Goal: Information Seeking & Learning: Learn about a topic

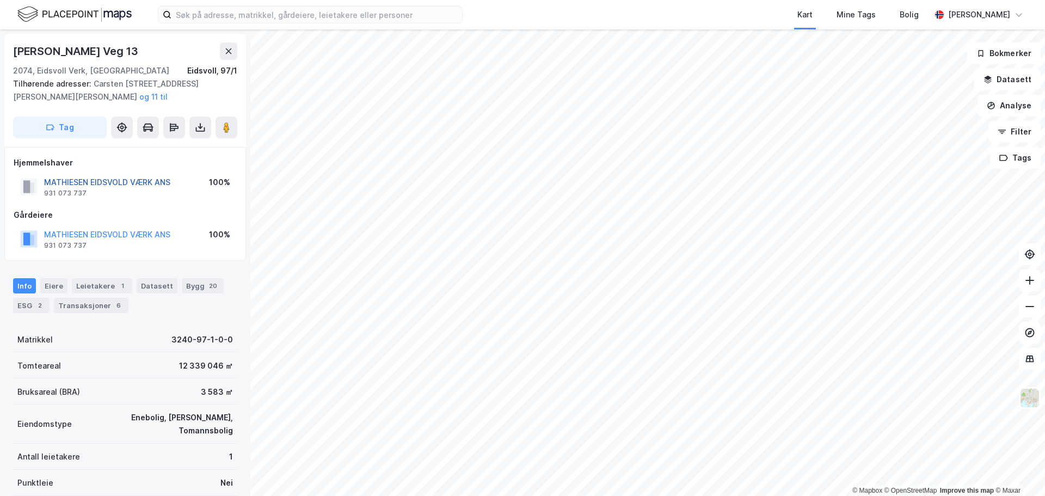
click at [0, 0] on button "MATHIESEN EIDSVOLD VÆRK ANS" at bounding box center [0, 0] width 0 height 0
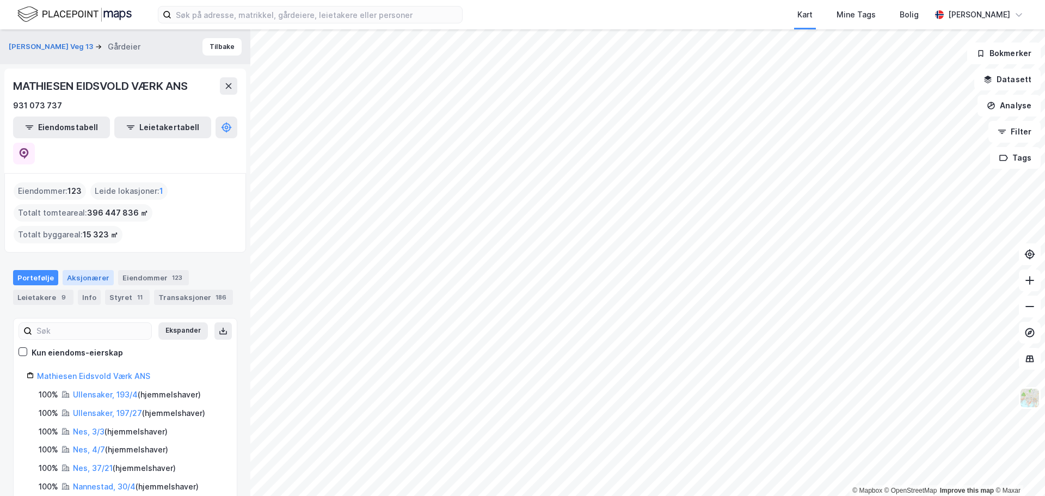
click at [83, 270] on div "Aksjonærer" at bounding box center [88, 277] width 51 height 15
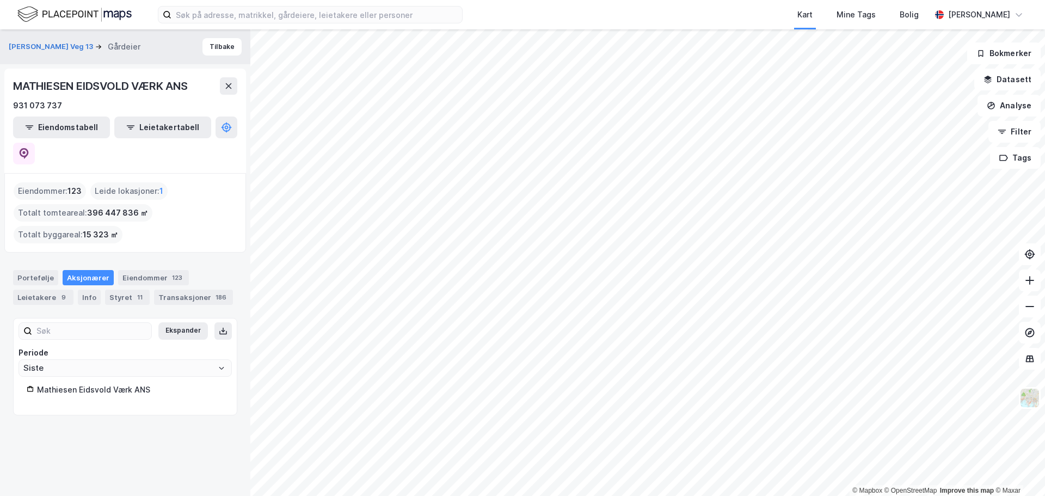
click at [112, 383] on div "Mathiesen Eidsvold Værk ANS" at bounding box center [130, 389] width 187 height 13
drag, startPoint x: 129, startPoint y: 364, endPoint x: 36, endPoint y: 366, distance: 92.6
click at [36, 383] on div "Mathiesen Eidsvold Værk ANS" at bounding box center [125, 389] width 197 height 13
copy div "Mathiesen Eidsvold Værk"
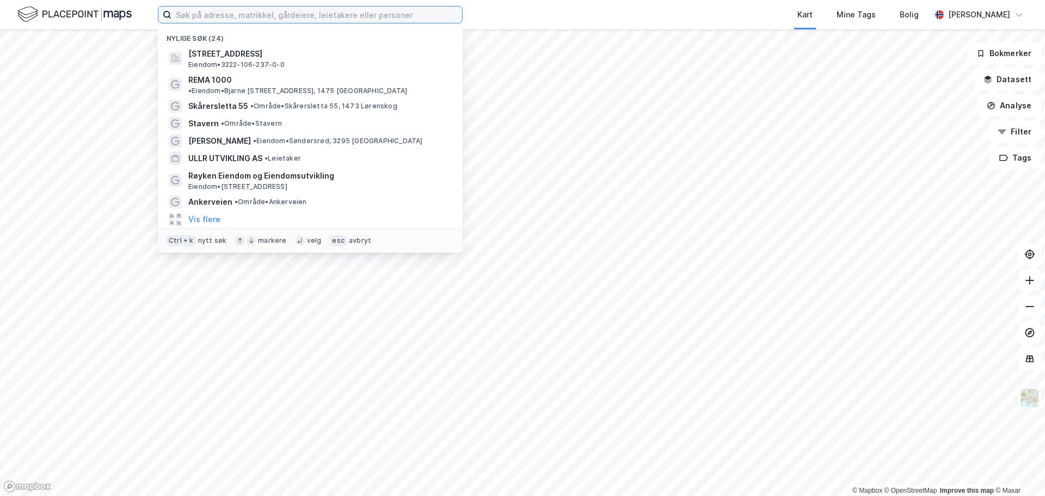
click at [228, 8] on input at bounding box center [316, 15] width 291 height 16
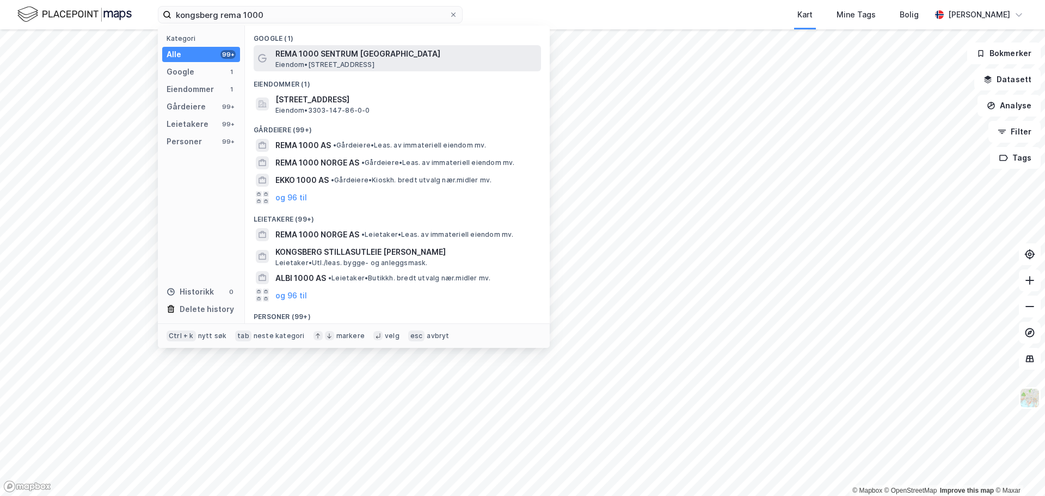
click at [323, 60] on span "Eiendom • [STREET_ADDRESS]" at bounding box center [324, 64] width 99 height 9
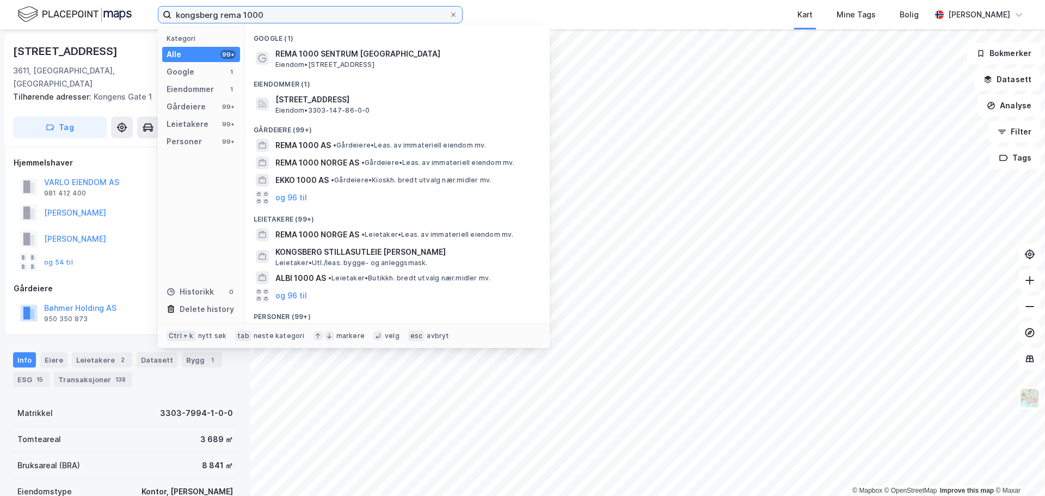
drag, startPoint x: 284, startPoint y: 16, endPoint x: 90, endPoint y: -16, distance: 197.0
click at [90, 0] on html "kongsberg rema 1000 Kategori Alle 99+ Google 1 Eiendommer 1 Gårdeiere 99+ Leiet…" at bounding box center [522, 248] width 1045 height 496
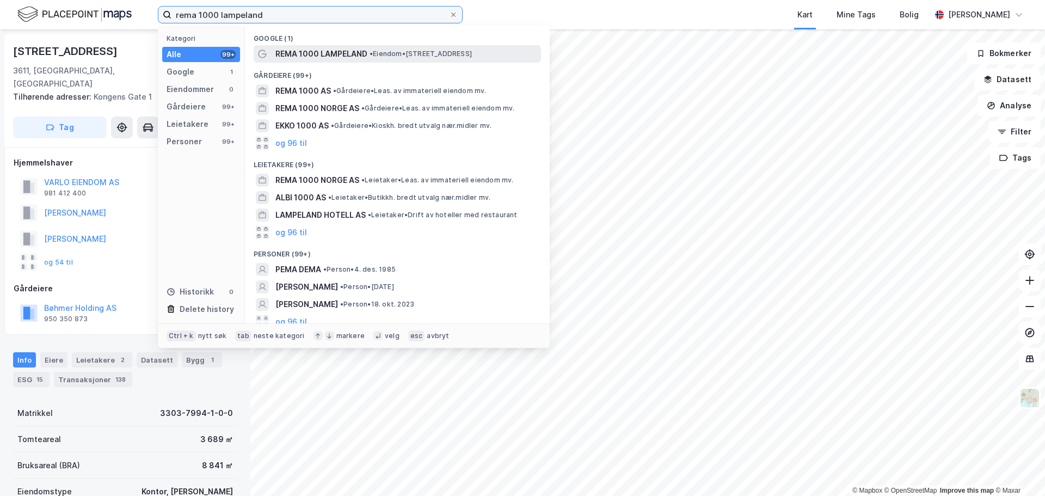
type input "rema 1000 lampeland"
click at [355, 60] on div "REMA 1000 LAMPELAND • Eiendom • [STREET_ADDRESS]" at bounding box center [397, 53] width 287 height 17
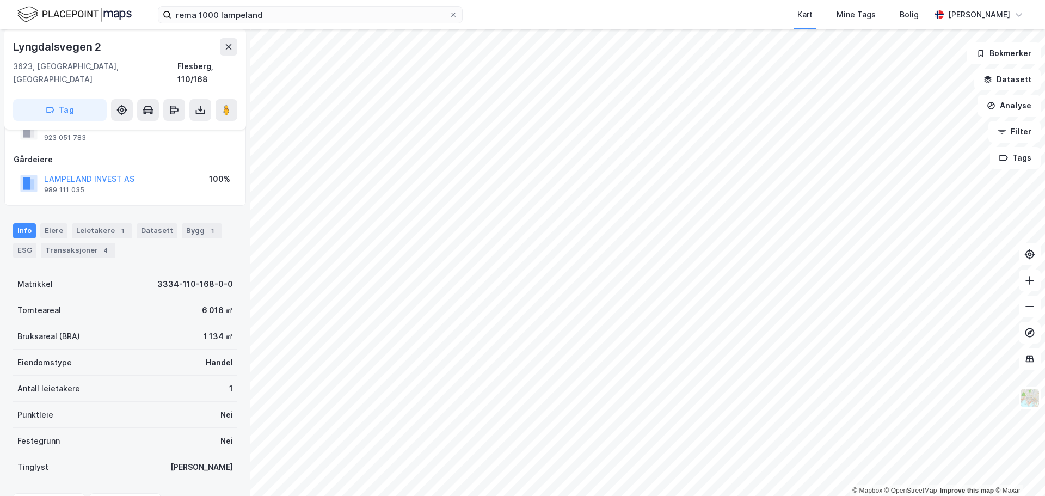
scroll to position [97, 0]
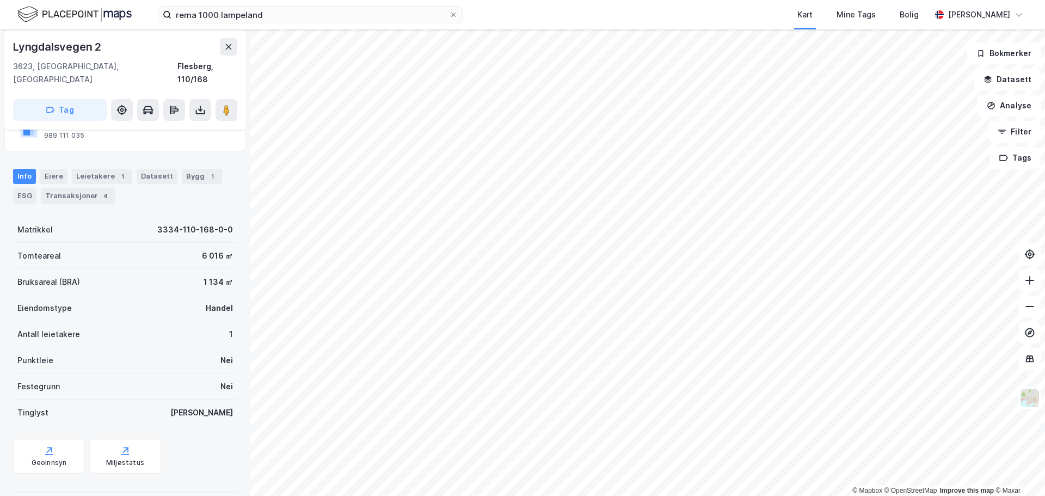
click at [46, 169] on div "Eiere" at bounding box center [53, 176] width 27 height 15
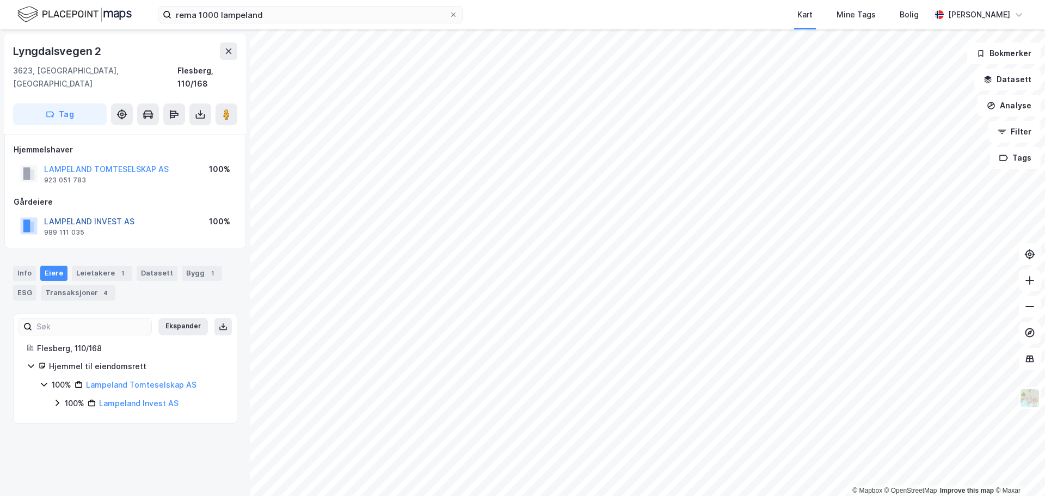
click at [0, 0] on button "LAMPELAND INVEST AS" at bounding box center [0, 0] width 0 height 0
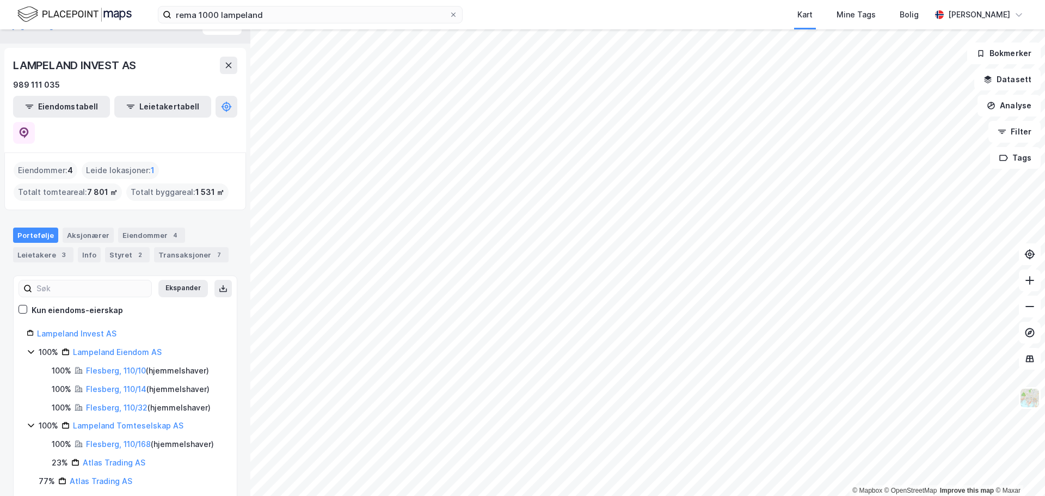
scroll to position [32, 0]
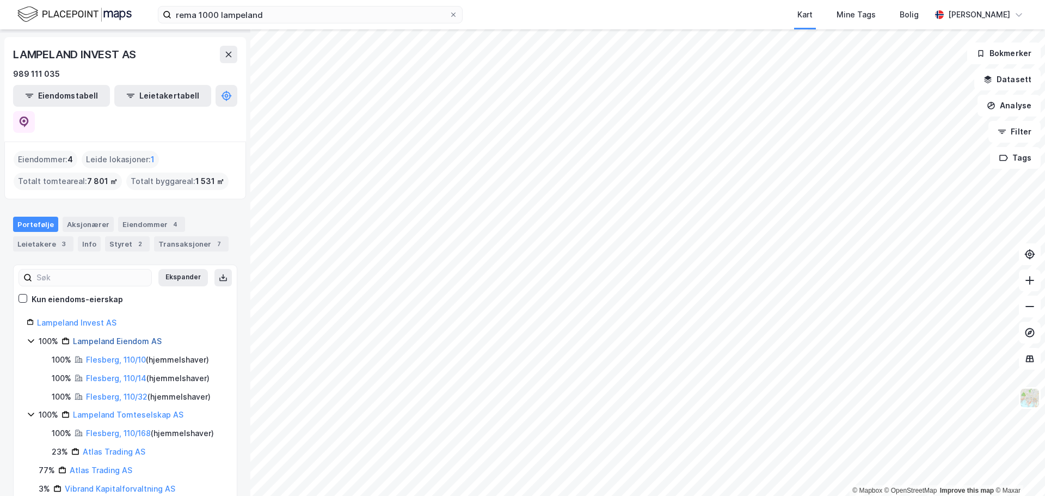
click at [139, 336] on link "Lampeland Eiendom AS" at bounding box center [117, 340] width 89 height 9
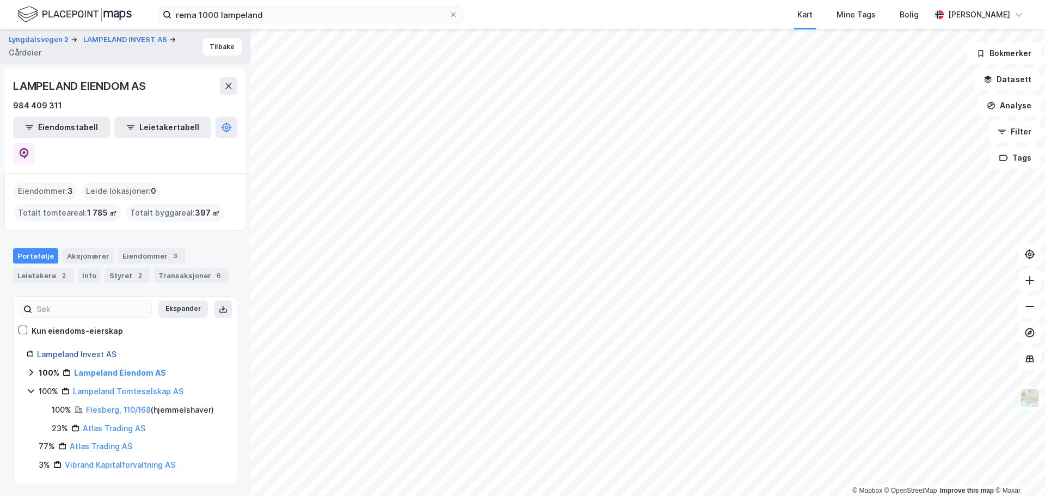
click at [83, 349] on link "Lampeland Invest AS" at bounding box center [76, 353] width 79 height 9
click at [123, 348] on div "Lampeland Invest AS" at bounding box center [130, 354] width 187 height 13
drag, startPoint x: 124, startPoint y: 328, endPoint x: 7, endPoint y: 324, distance: 116.5
click at [7, 324] on div "Lyngdalsvegen 2 Gårdeier Tilbake LAMPELAND INVEST AS 989 111 035 Eiendomstabell…" at bounding box center [125, 262] width 250 height 467
copy link "Lampeland Invest AS"
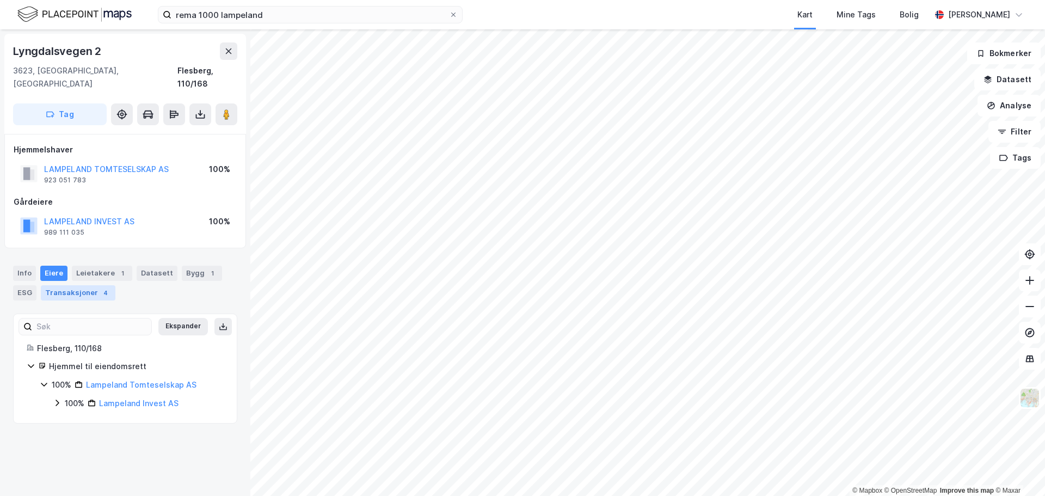
click at [58, 285] on div "Transaksjoner 4" at bounding box center [78, 292] width 75 height 15
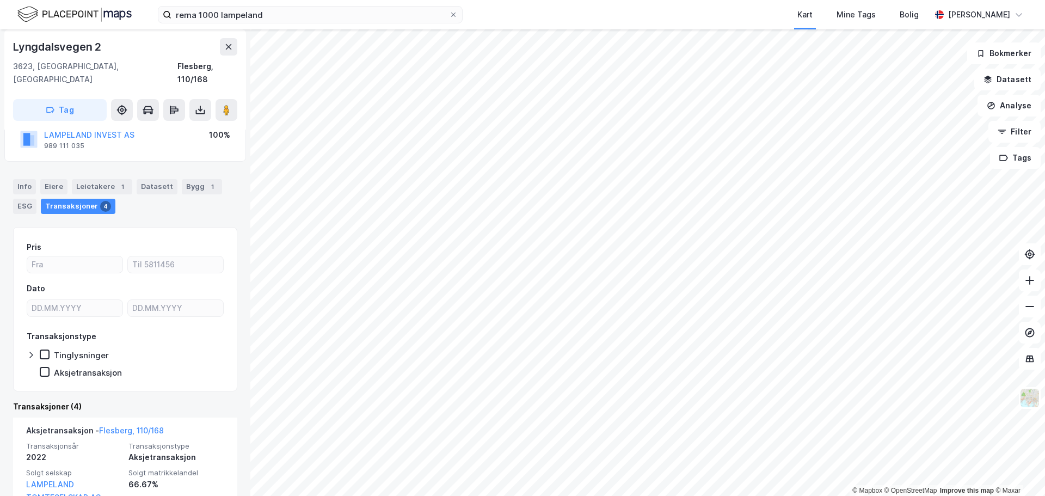
scroll to position [218, 0]
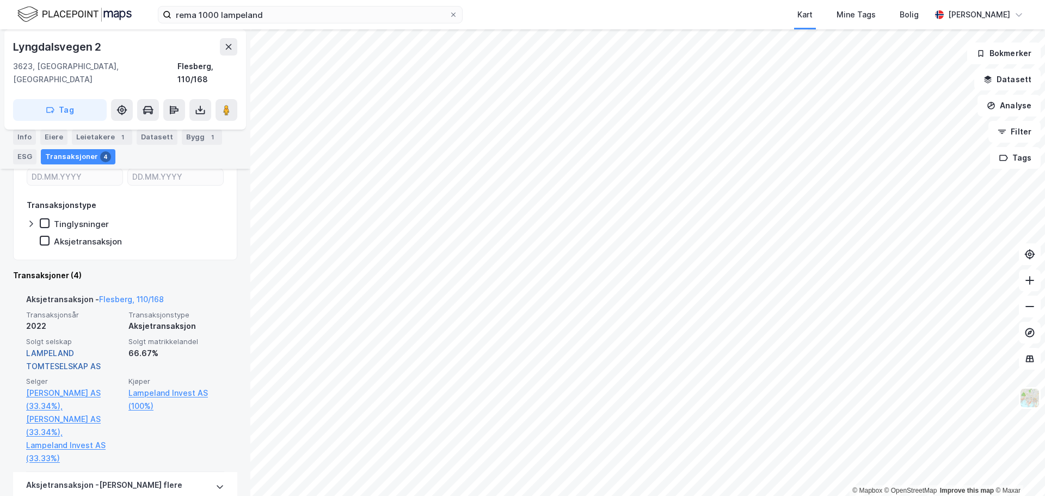
click at [58, 349] on link "LAMPELAND TOMTESELSKAP AS" at bounding box center [63, 359] width 75 height 22
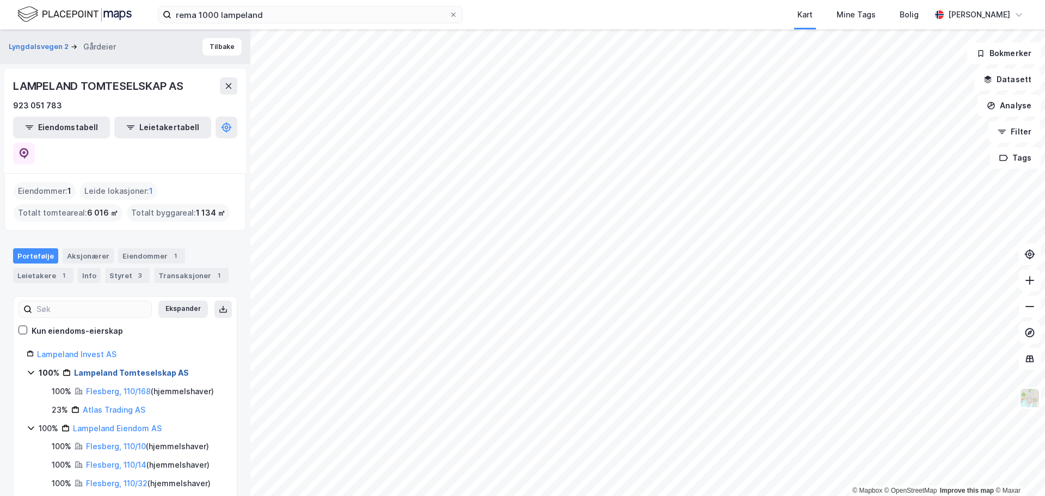
click at [89, 368] on link "Lampeland Tomteselskap AS" at bounding box center [131, 372] width 115 height 9
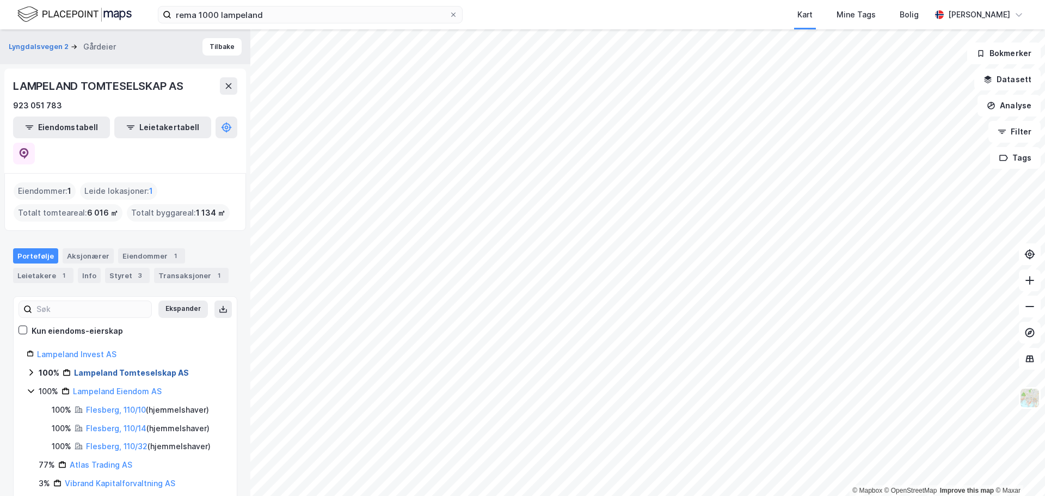
click at [164, 368] on link "Lampeland Tomteselskap AS" at bounding box center [131, 372] width 115 height 9
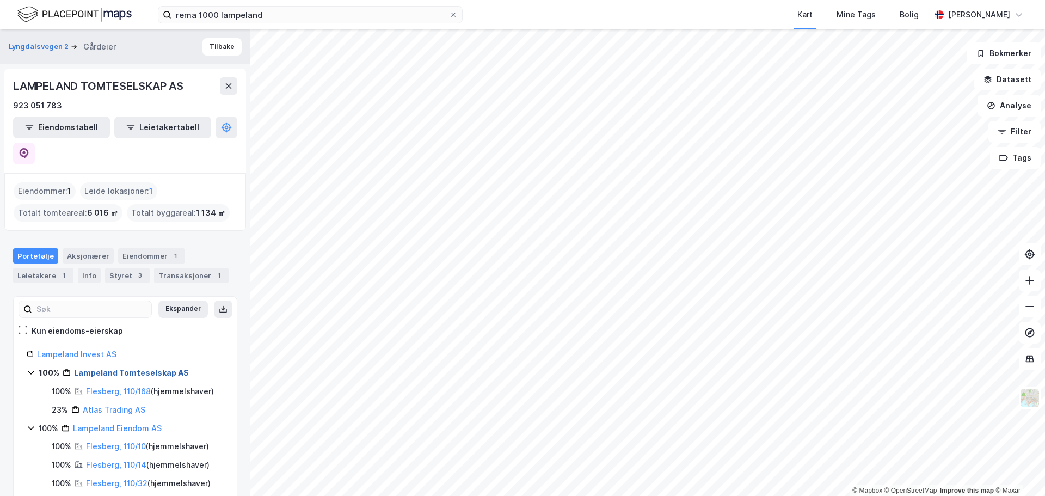
click at [165, 368] on link "Lampeland Tomteselskap AS" at bounding box center [131, 372] width 115 height 9
